Goal: Check status

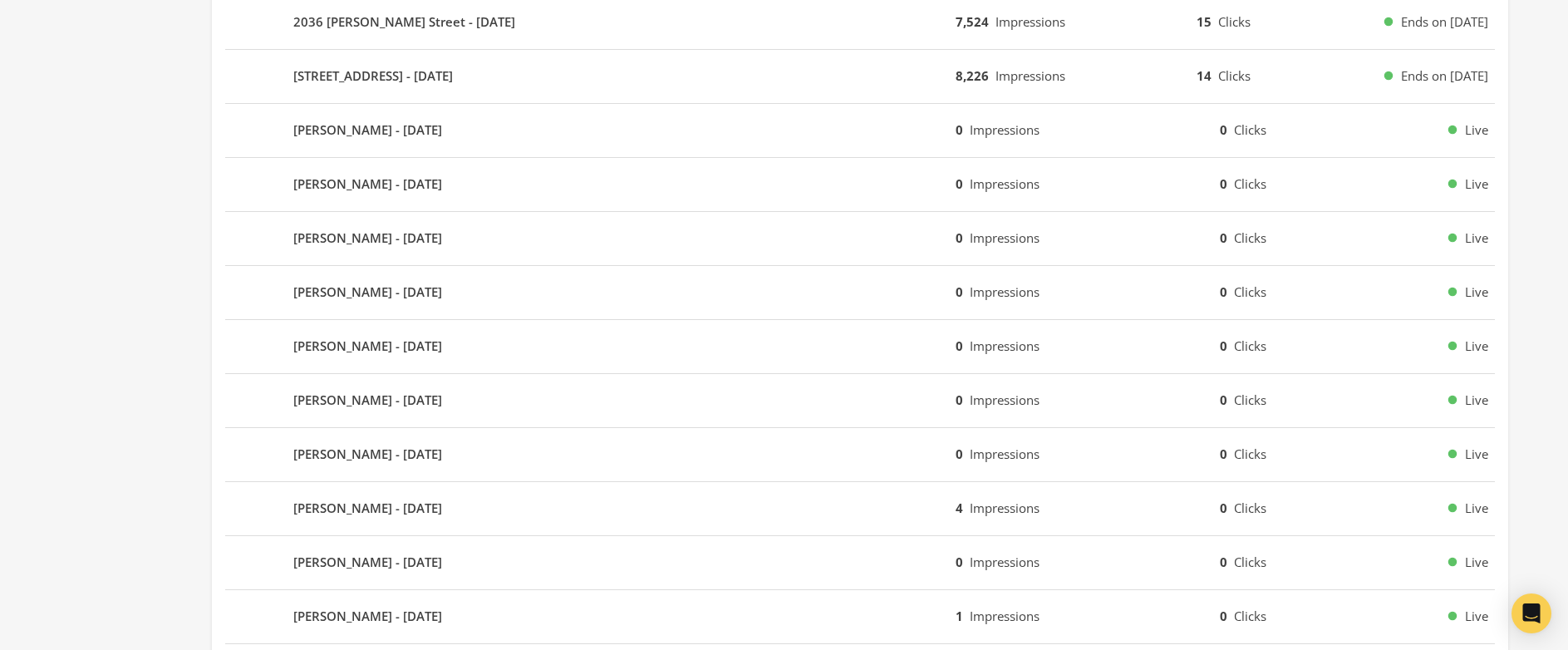
scroll to position [1001, 0]
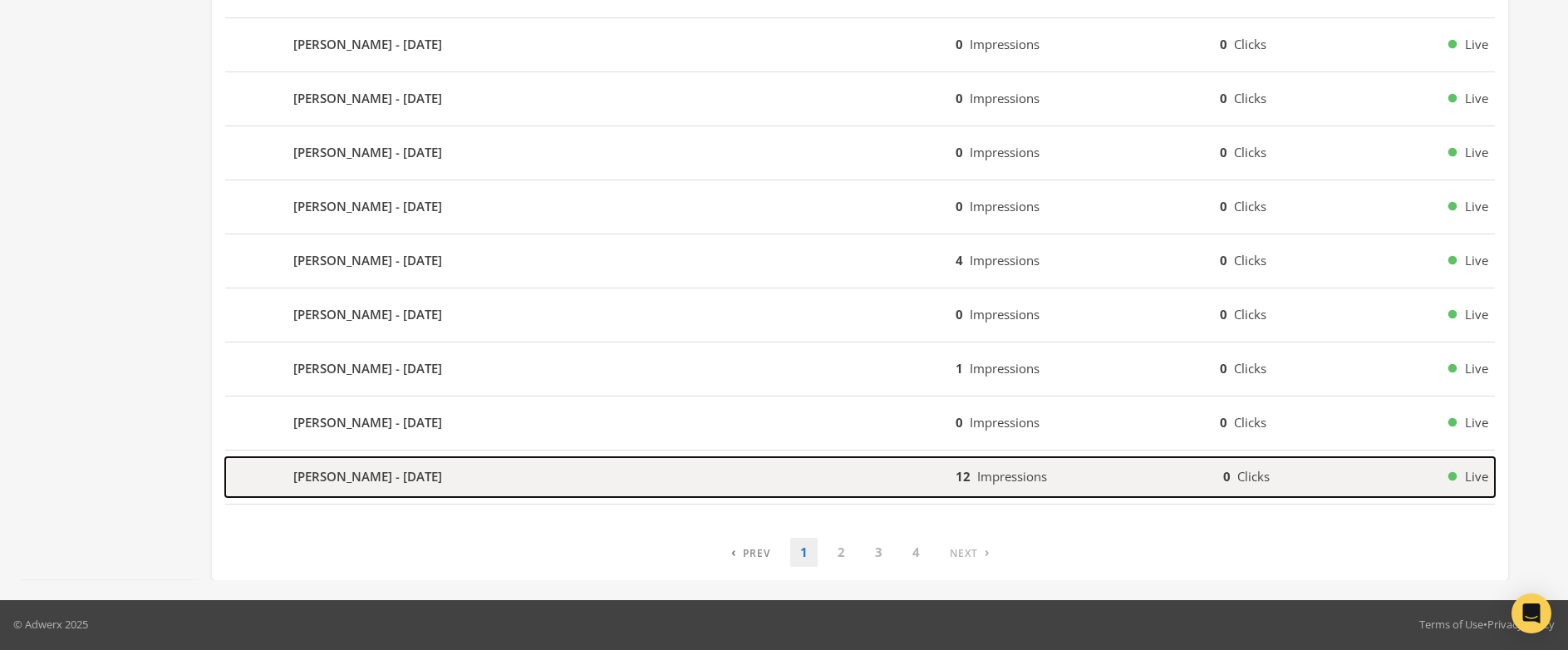
click at [362, 474] on b "Gary Smith - 2025-09-23" at bounding box center [368, 476] width 149 height 19
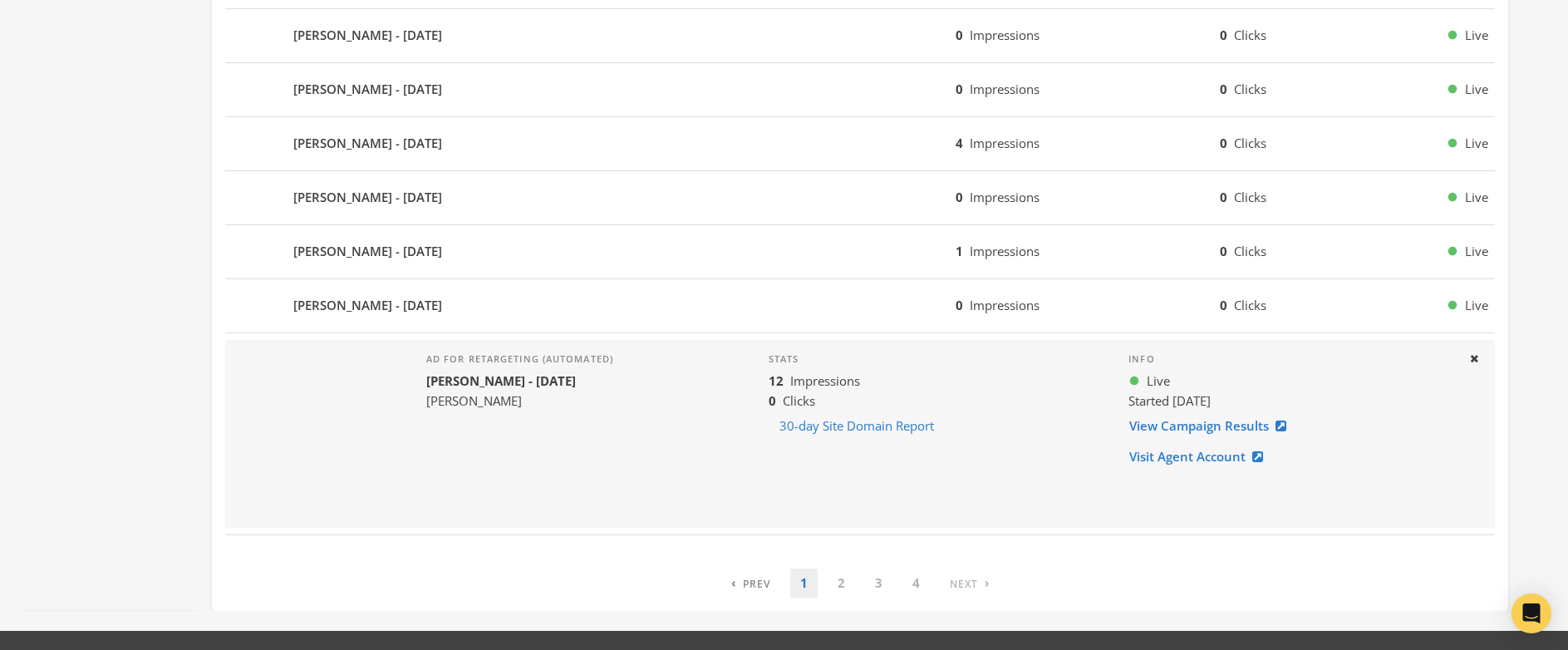
scroll to position [1121, 0]
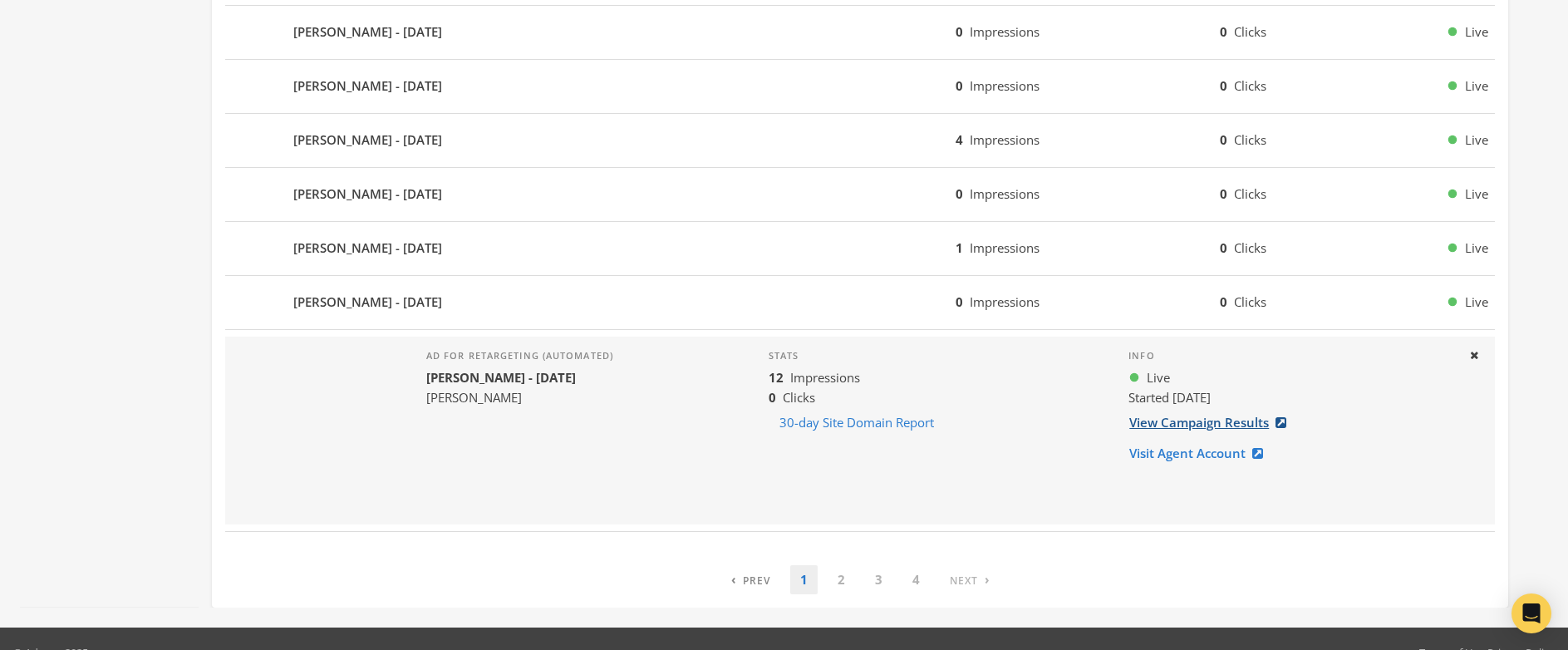
click at [1188, 428] on link "View Campaign Results" at bounding box center [1212, 422] width 169 height 31
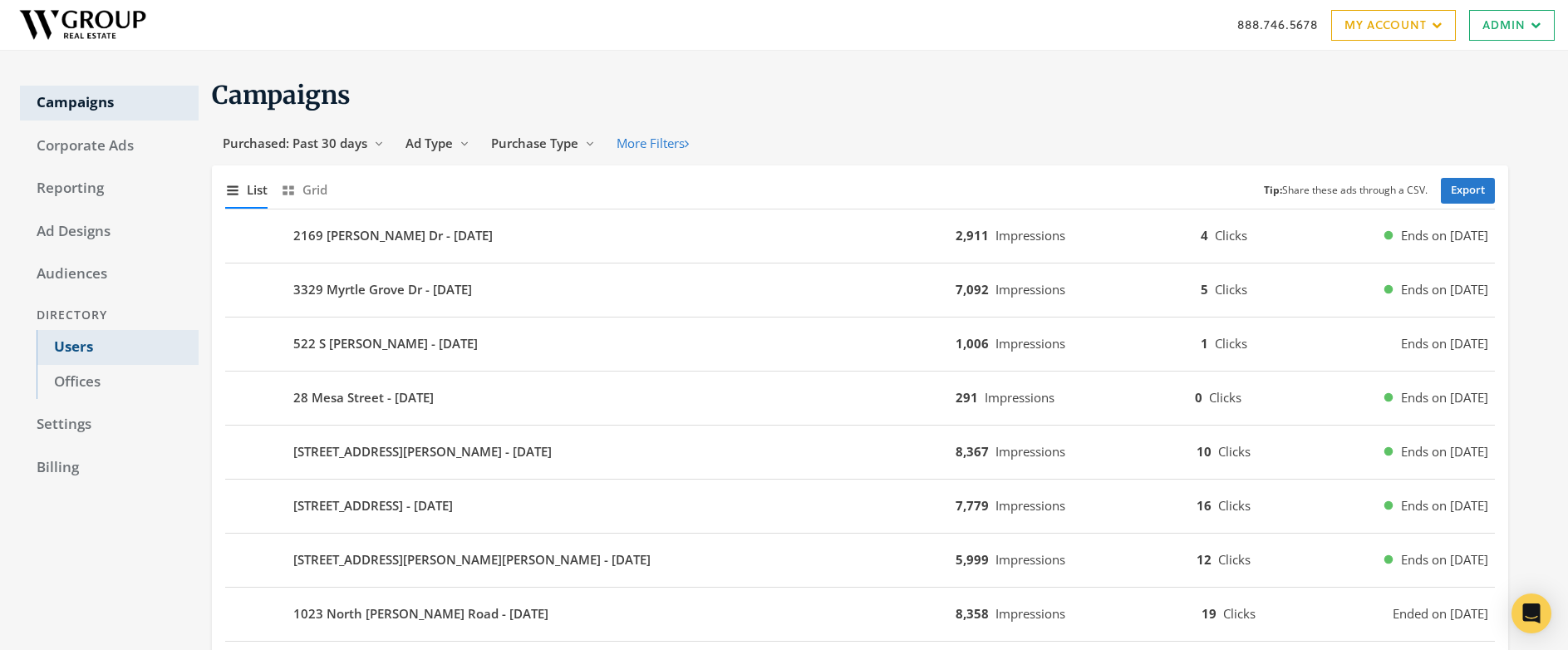
click at [100, 348] on link "Users" at bounding box center [117, 347] width 162 height 35
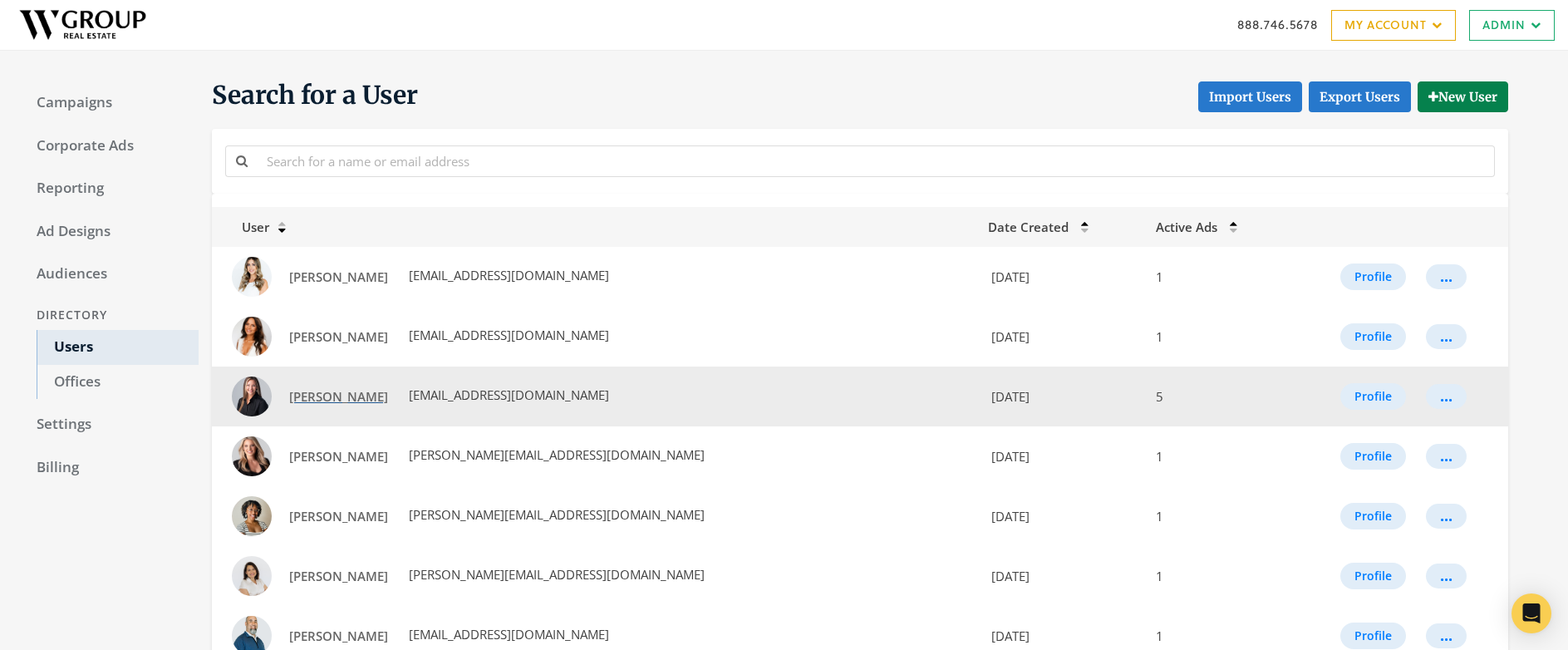
click at [324, 394] on span "Alyson McStay" at bounding box center [338, 396] width 99 height 17
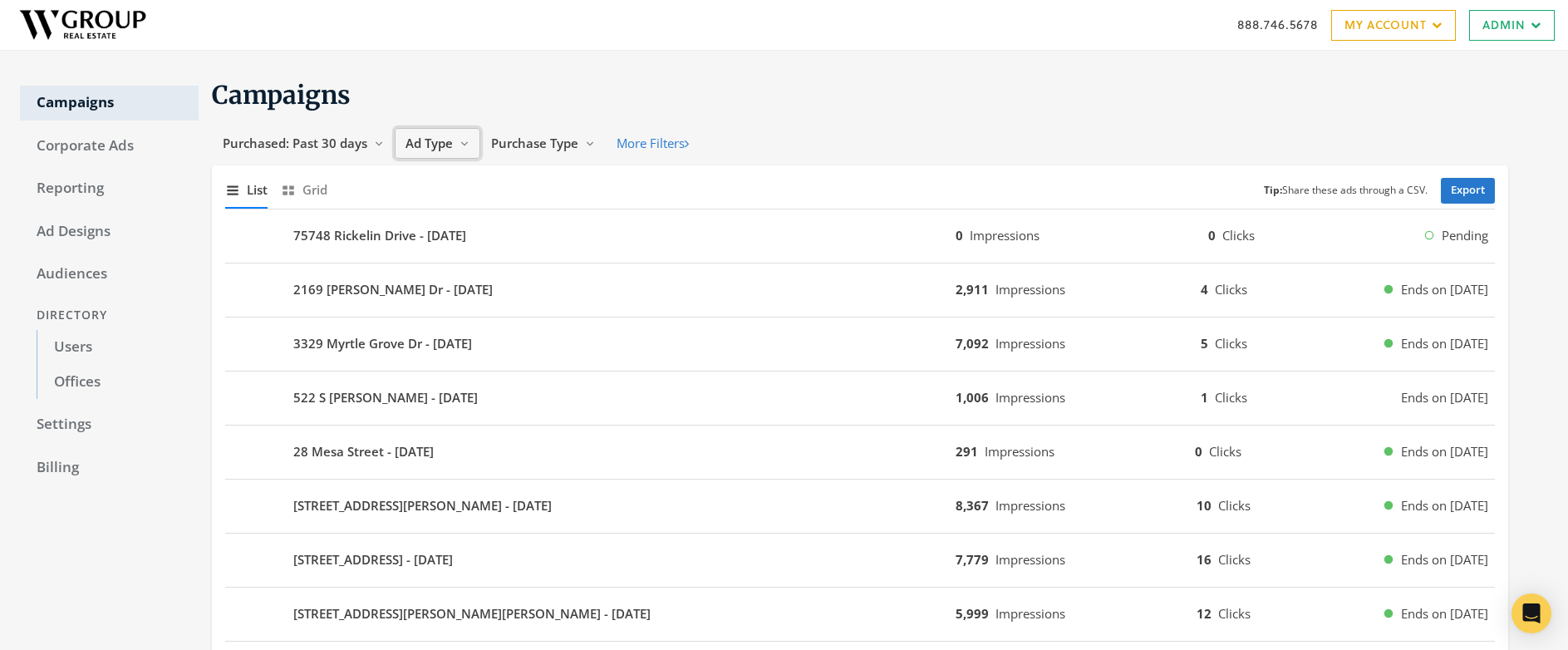
click at [433, 145] on span "Ad Type" at bounding box center [429, 143] width 47 height 17
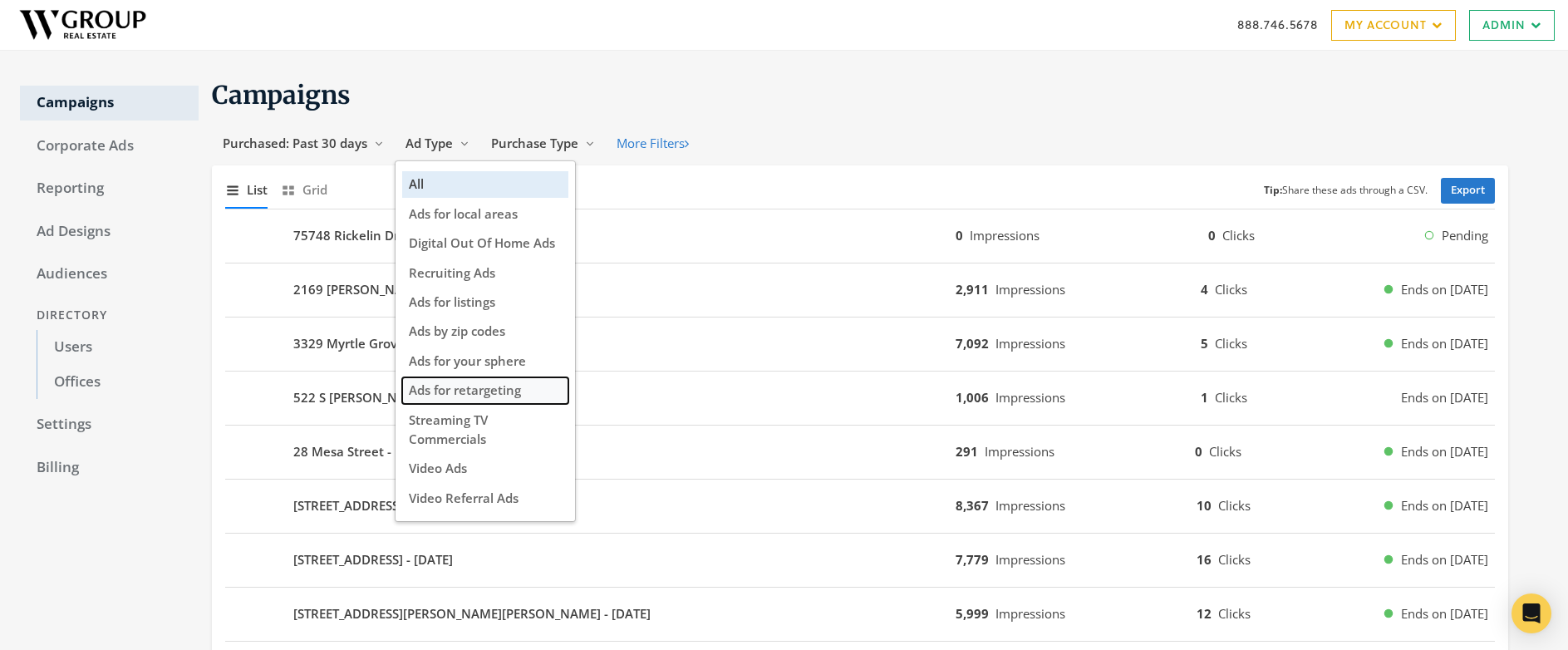
click at [494, 392] on span "Ads for retargeting" at bounding box center [464, 390] width 112 height 17
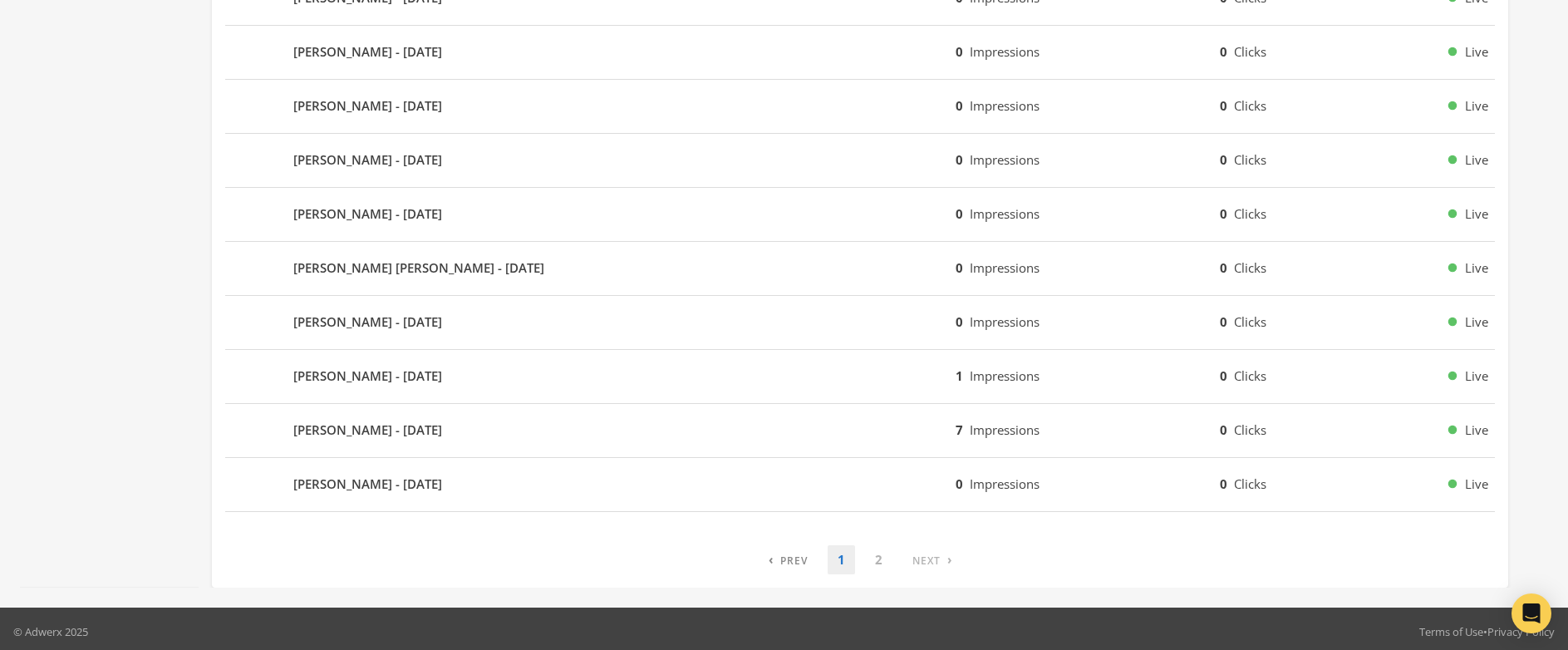
scroll to position [1001, 0]
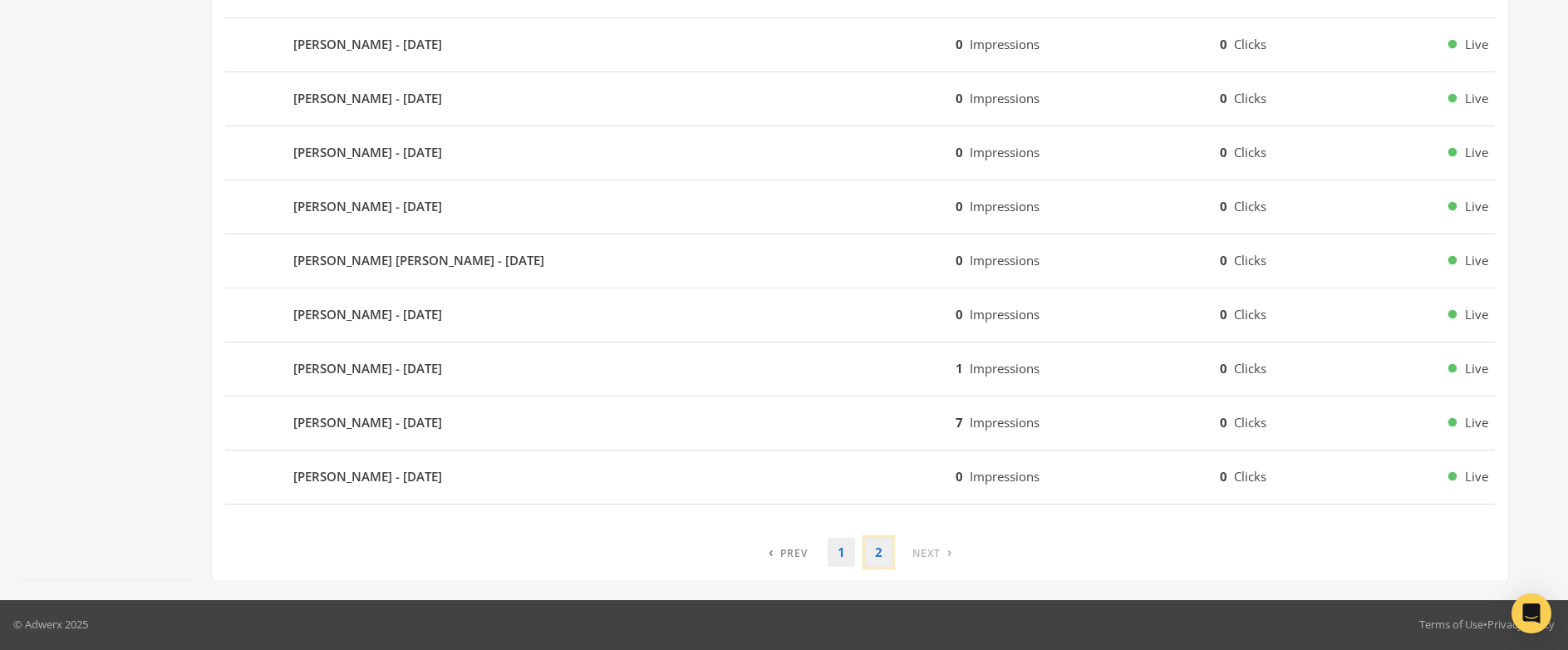
click at [877, 554] on link "2" at bounding box center [879, 551] width 28 height 29
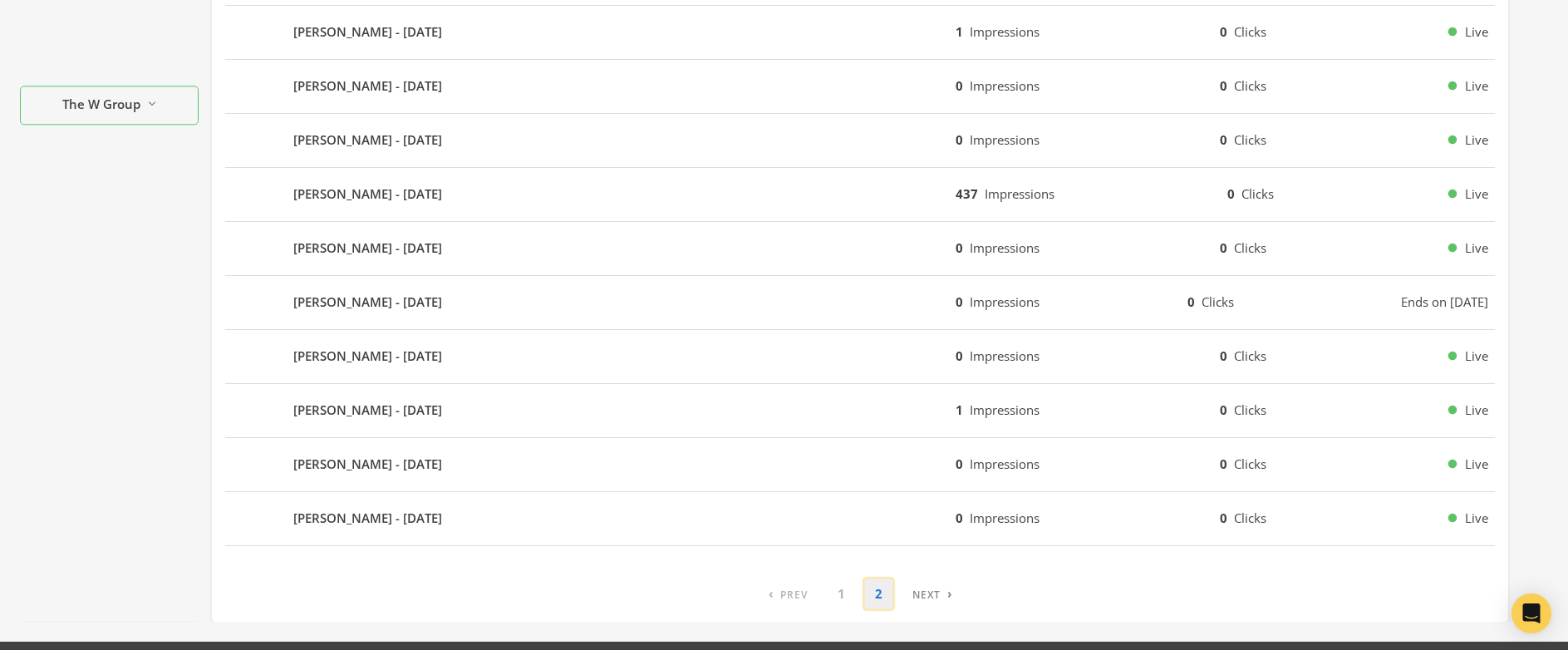
scroll to position [623, 0]
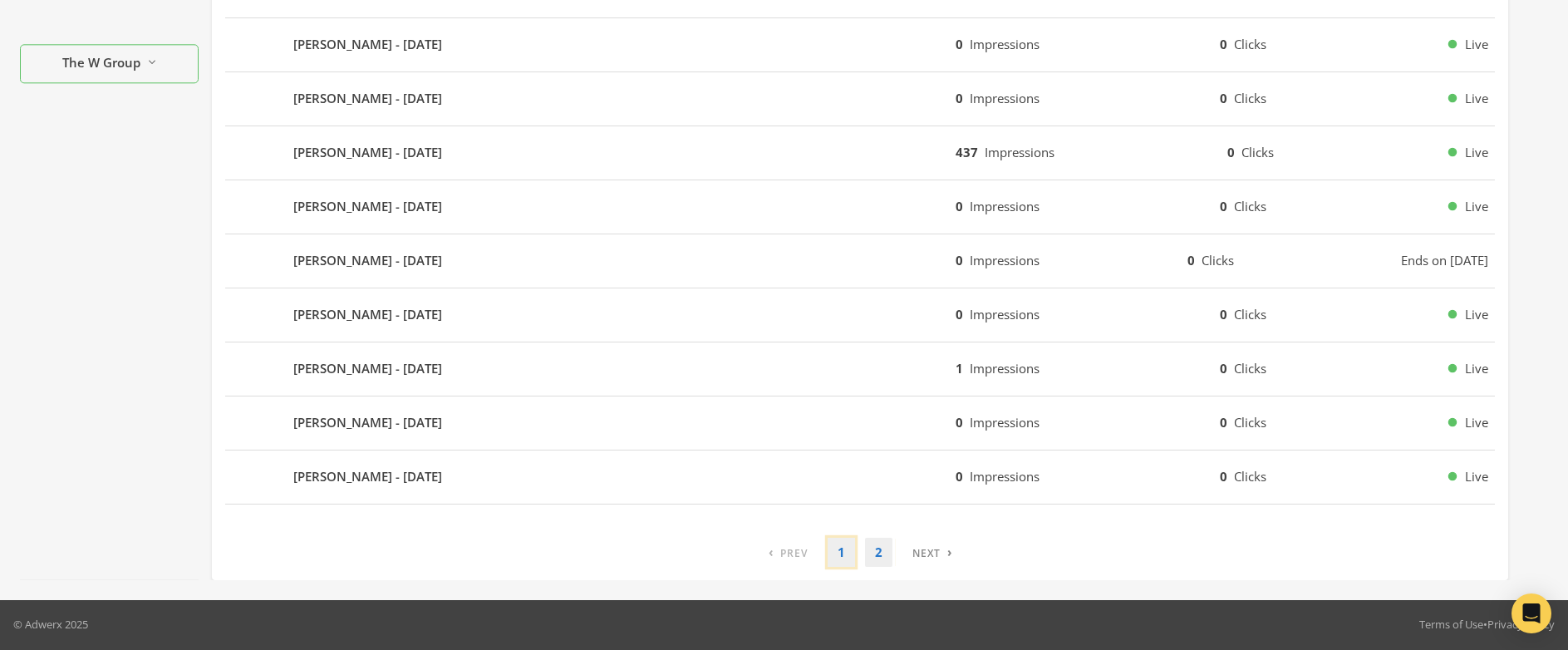
click at [839, 558] on link "1" at bounding box center [842, 551] width 28 height 29
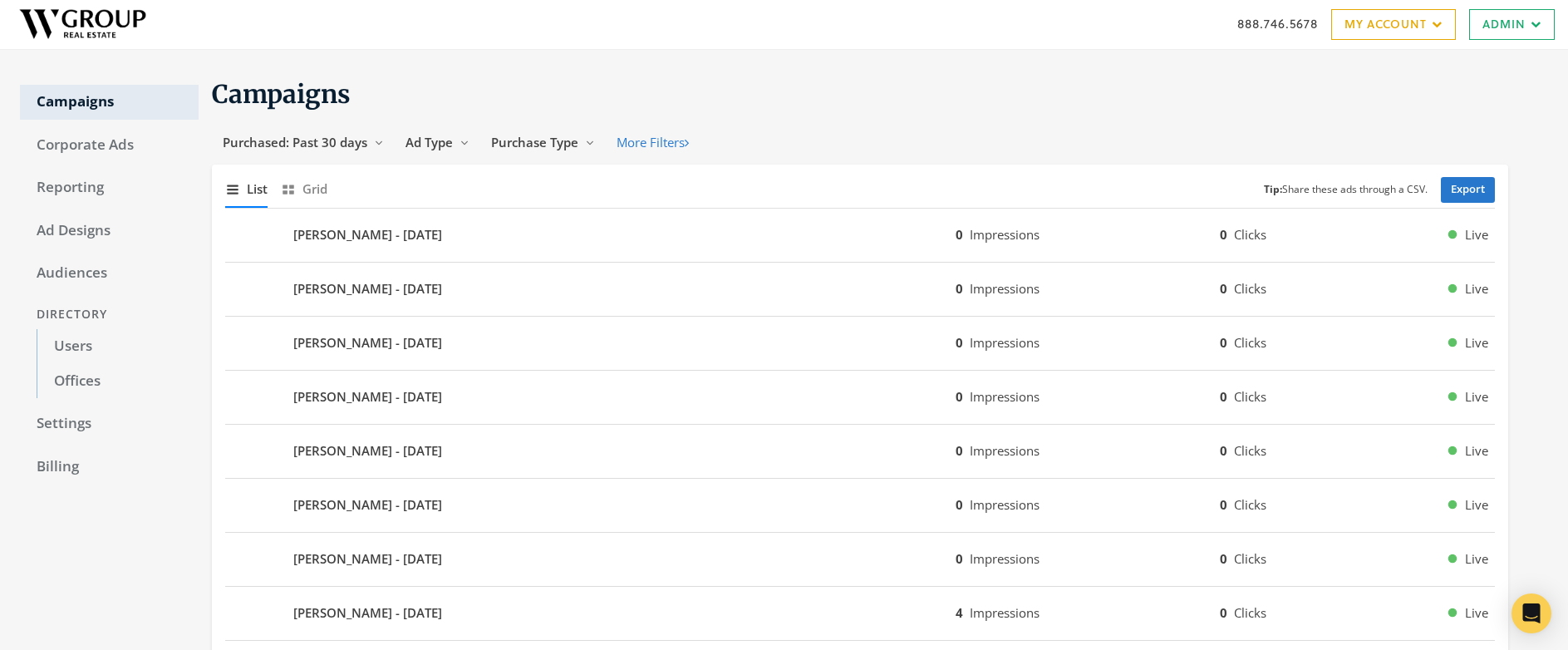
scroll to position [0, 0]
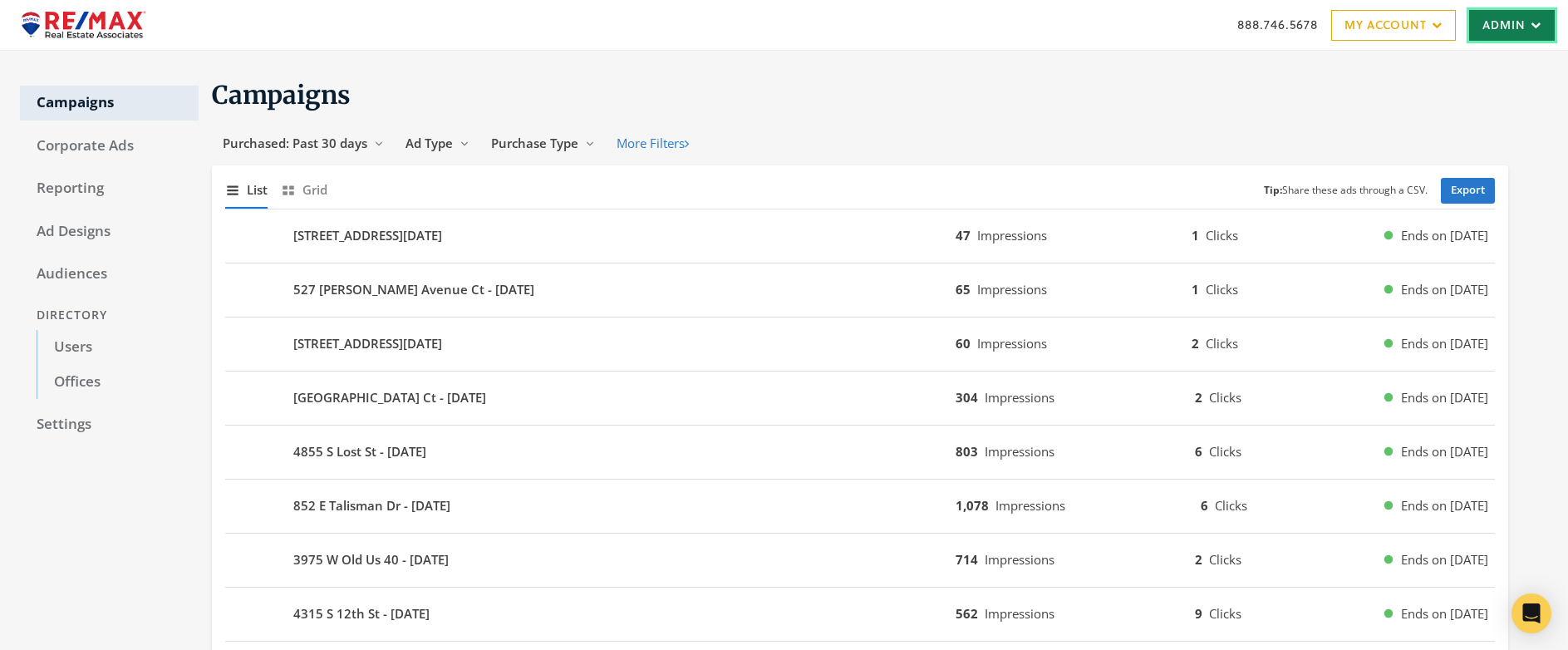
click at [1502, 22] on link "Admin" at bounding box center [1512, 25] width 85 height 31
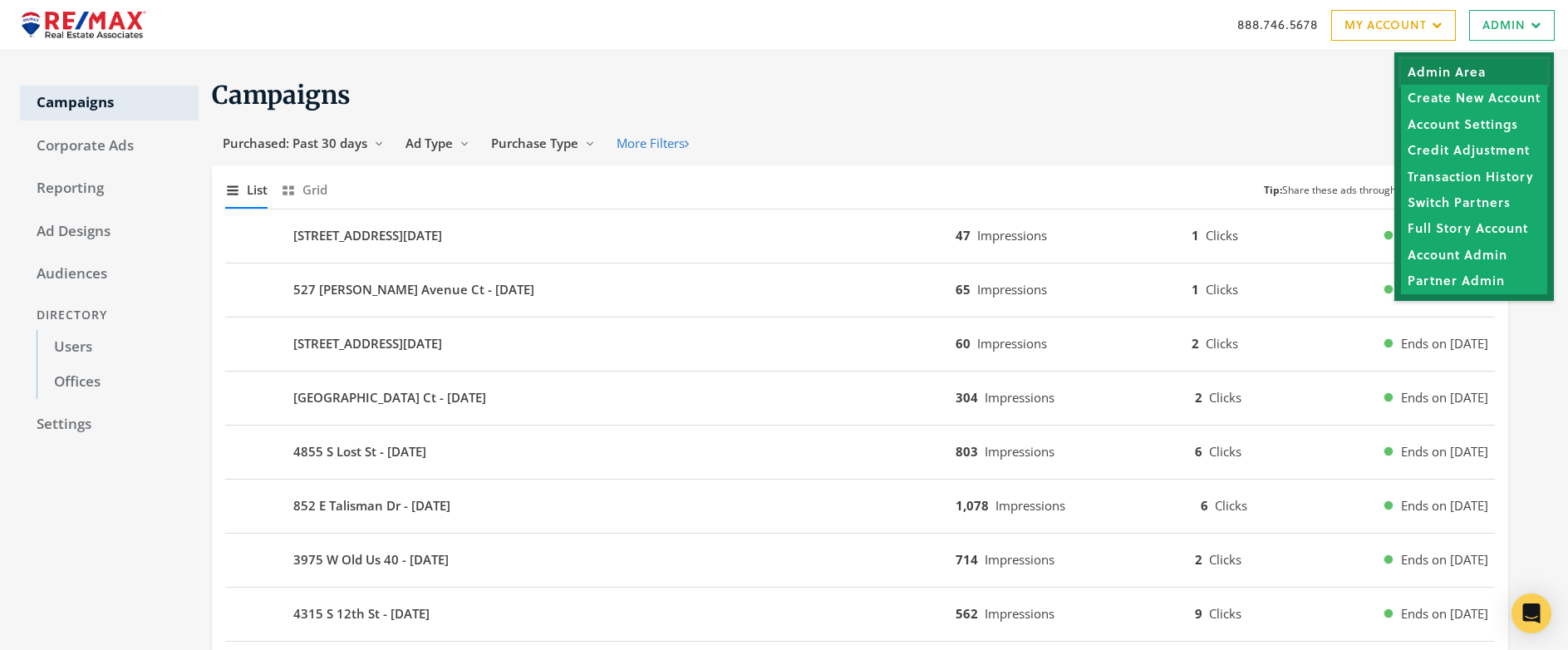
click at [1426, 74] on link "Admin Area" at bounding box center [1474, 72] width 146 height 26
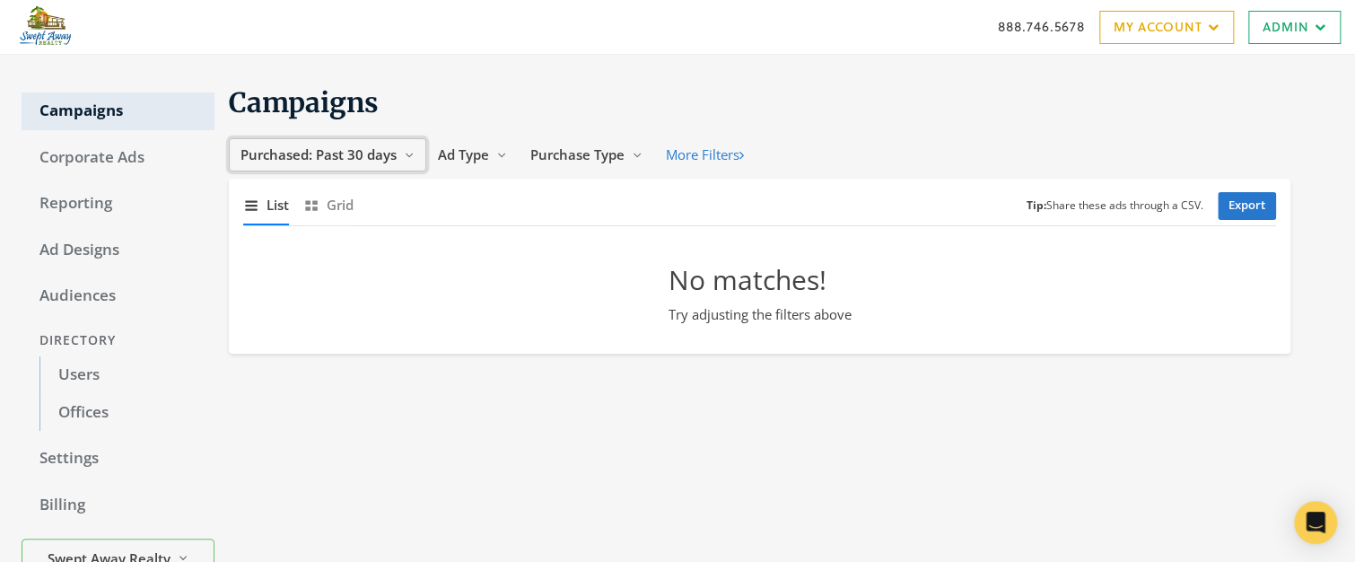
click at [313, 153] on span "Purchased: Past 30 days" at bounding box center [318, 154] width 156 height 18
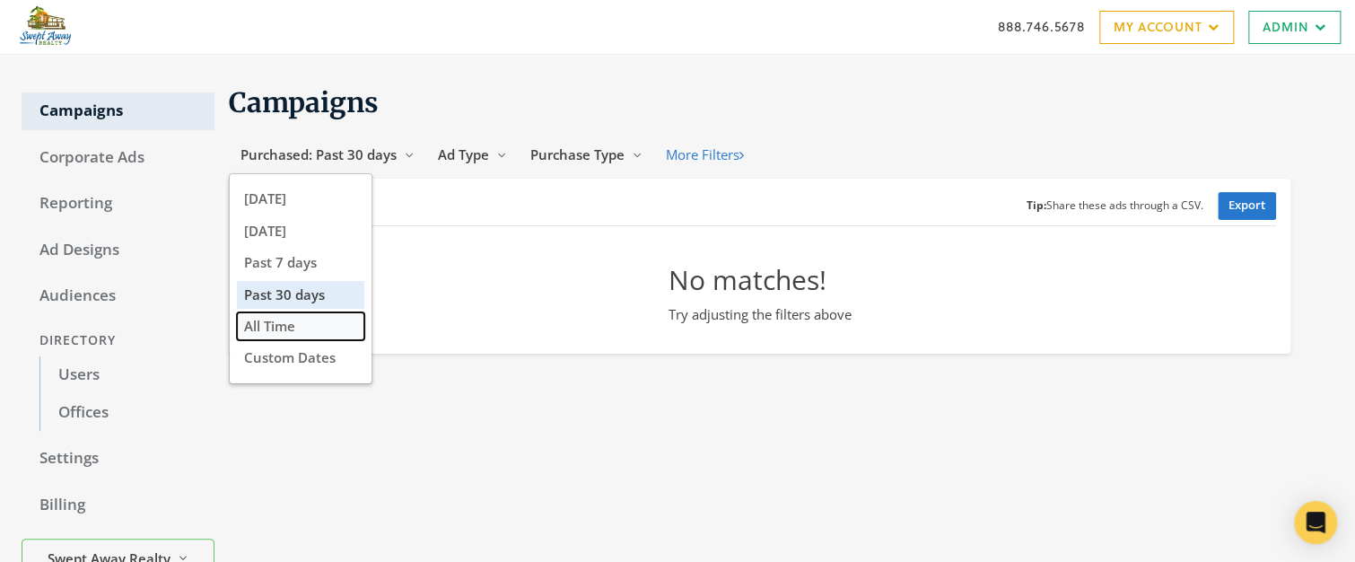
click at [298, 322] on button "All Time" at bounding box center [300, 326] width 127 height 28
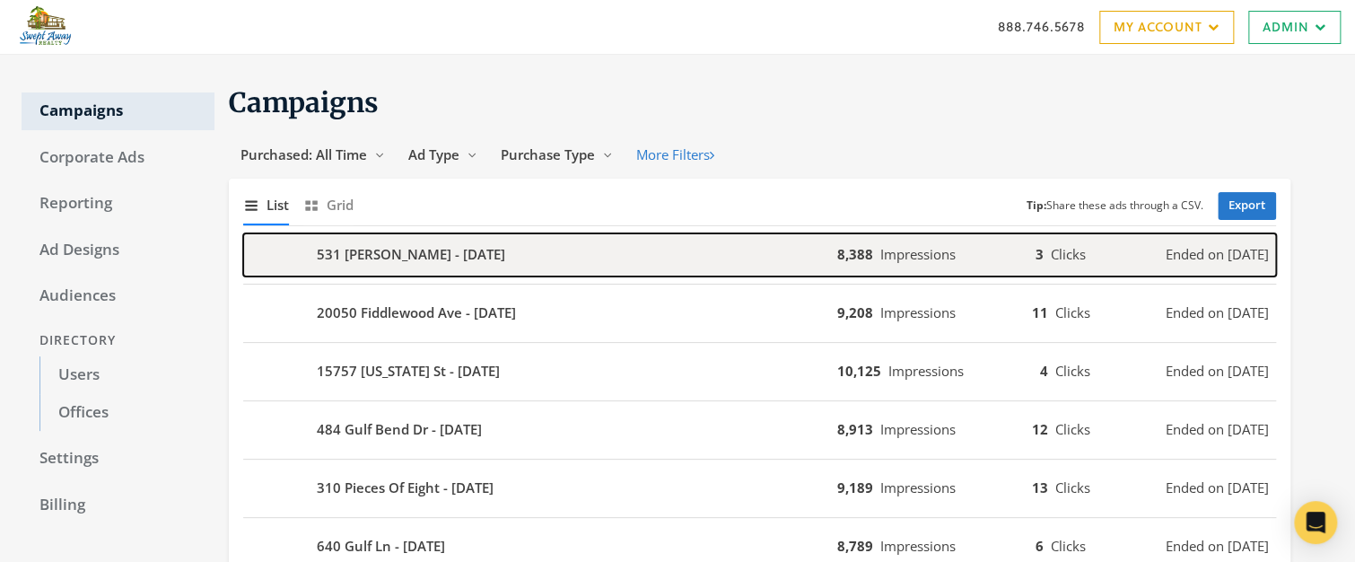
click at [530, 249] on div "531 [PERSON_NAME] - [DATE]" at bounding box center [540, 254] width 594 height 43
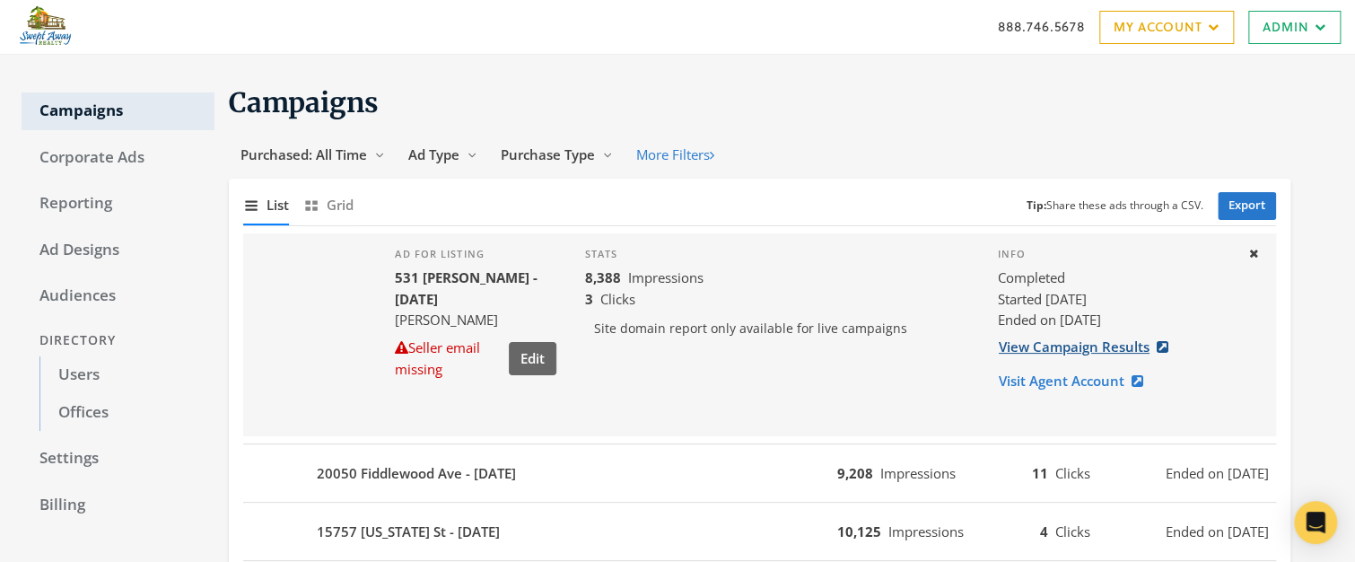
click at [1092, 348] on link "View Campaign Results" at bounding box center [1089, 346] width 182 height 33
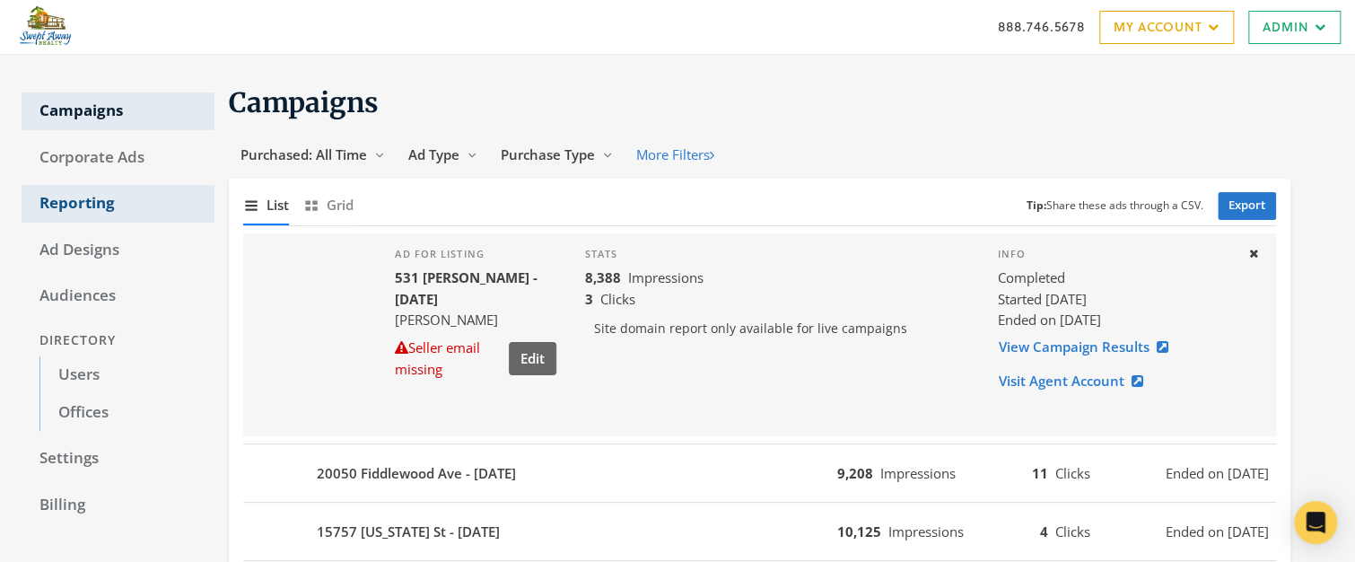
click at [87, 202] on link "Reporting" at bounding box center [118, 204] width 193 height 38
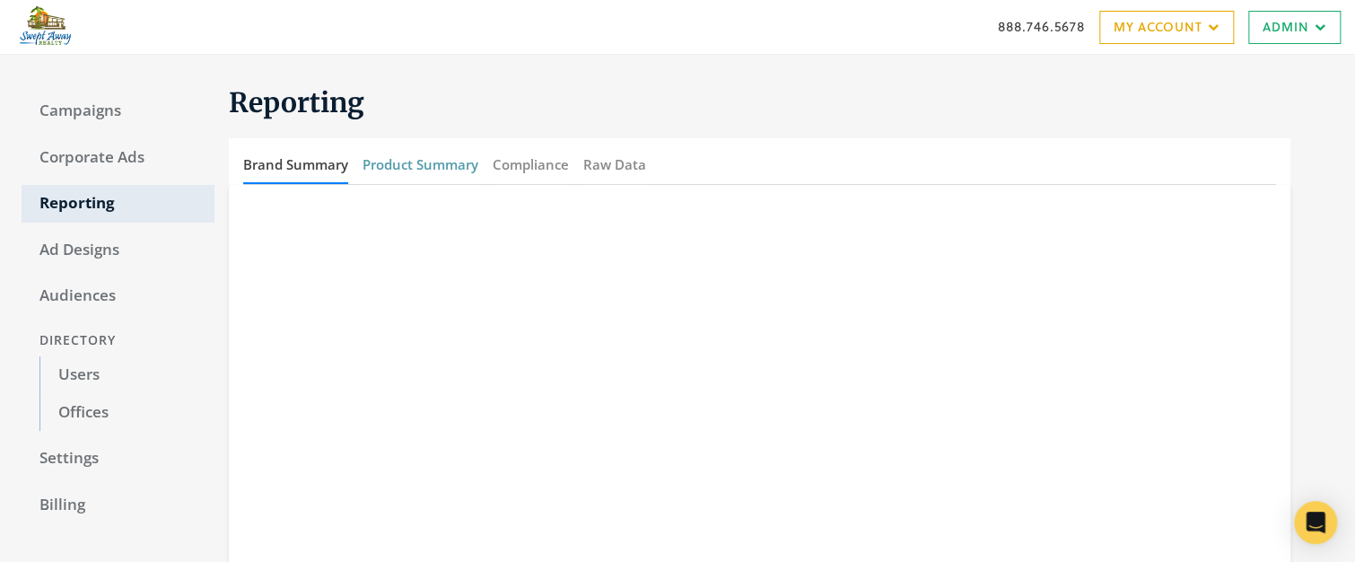
click at [432, 162] on button "Product Summary" at bounding box center [420, 164] width 116 height 39
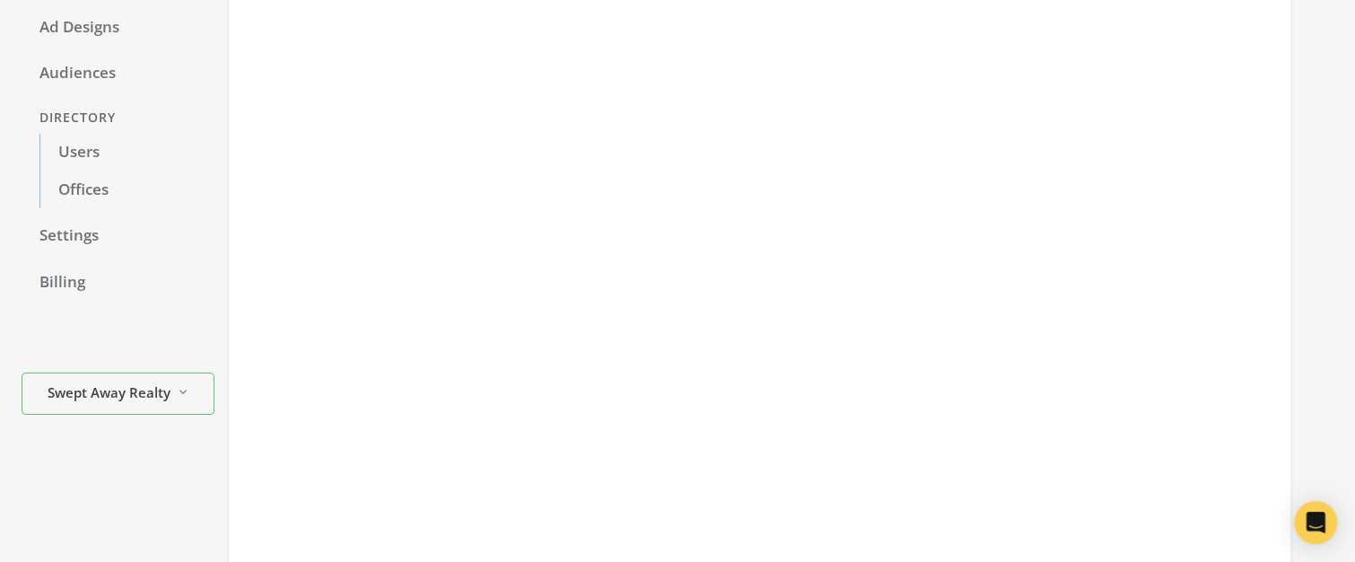
scroll to position [65, 0]
